Goal: Navigation & Orientation: Find specific page/section

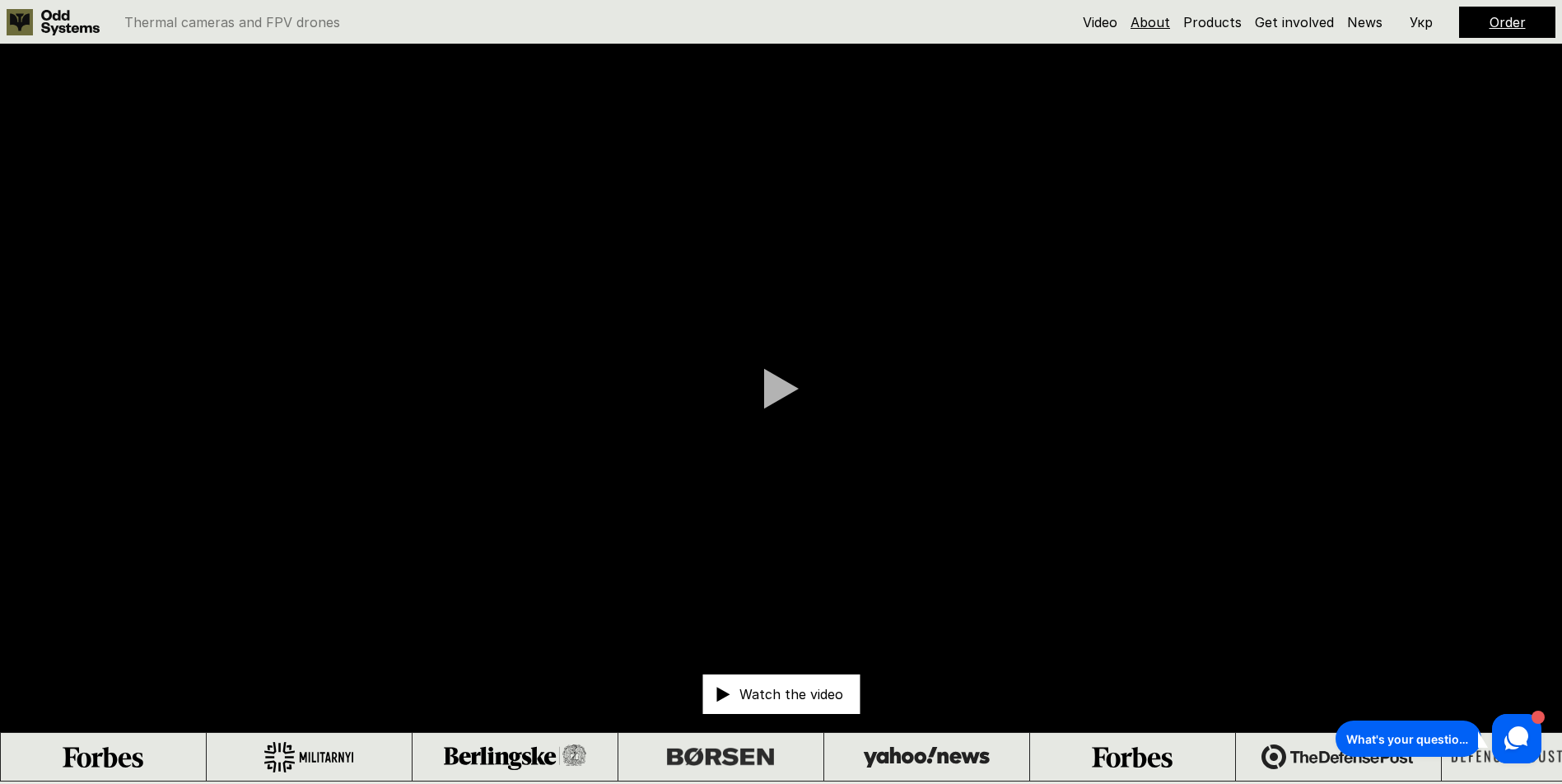
click at [1154, 19] on link "About" at bounding box center [1150, 22] width 40 height 17
click at [1423, 18] on p "Укр" at bounding box center [1421, 22] width 23 height 13
click at [1422, 16] on p "Eng" at bounding box center [1422, 22] width 24 height 13
